Goal: Task Accomplishment & Management: Complete application form

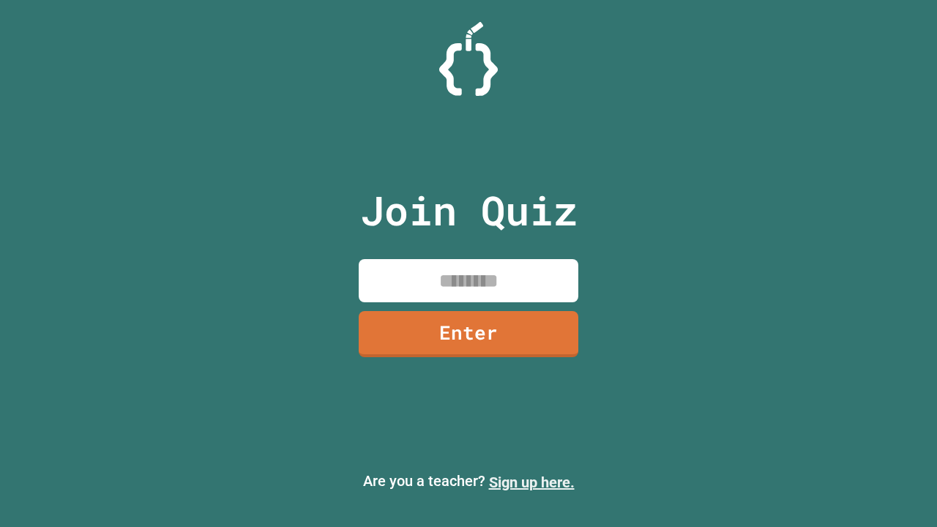
click at [531, 482] on link "Sign up here." at bounding box center [532, 482] width 86 height 18
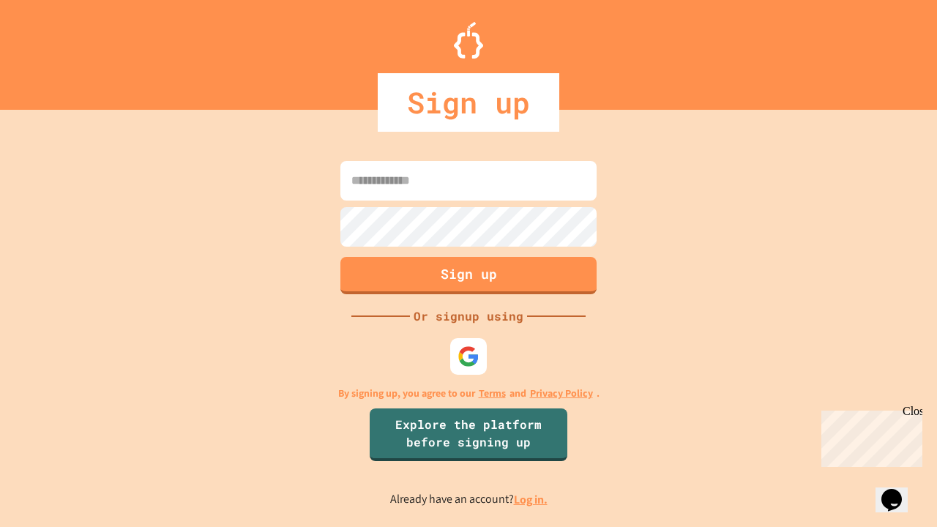
click at [531, 499] on link "Log in." at bounding box center [531, 499] width 34 height 15
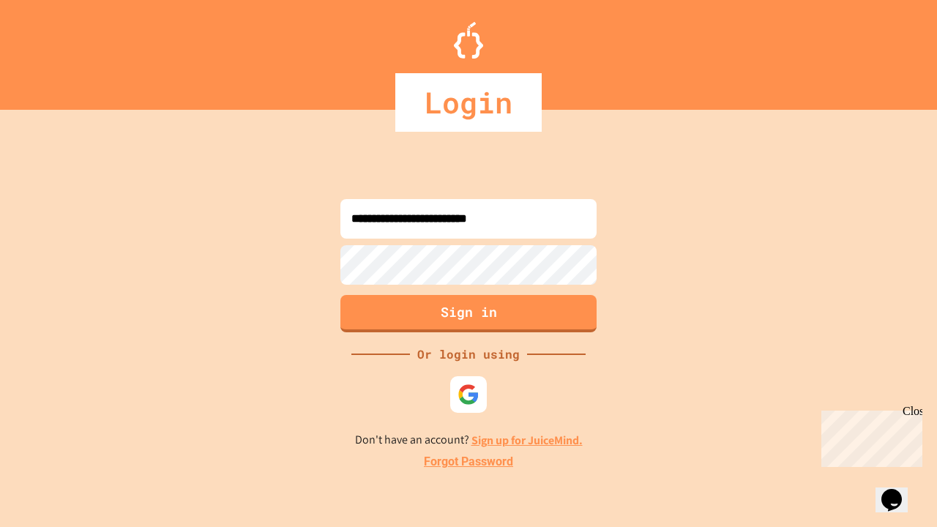
type input "**********"
